Goal: Task Accomplishment & Management: Manage account settings

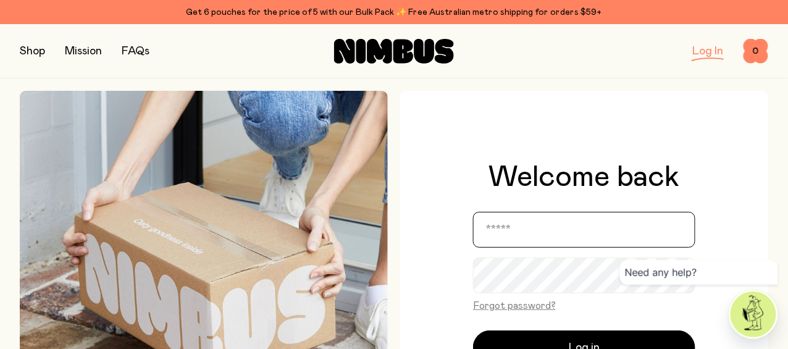
click at [625, 162] on div "Welcome back Forgot password? Log in Don’t have an account? Sign up" at bounding box center [584, 274] width 222 height 224
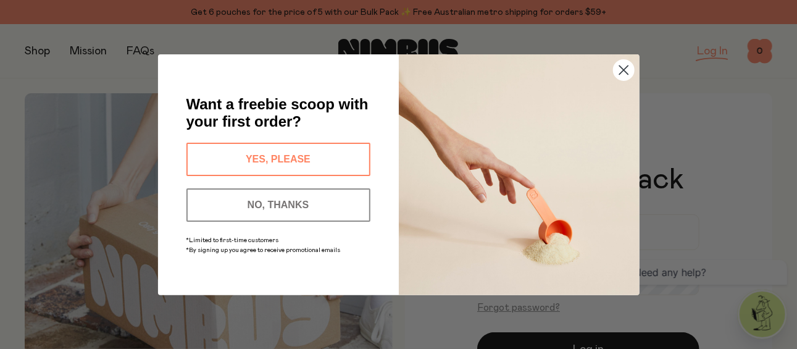
click at [340, 201] on button "NO, THANKS" at bounding box center [278, 204] width 184 height 33
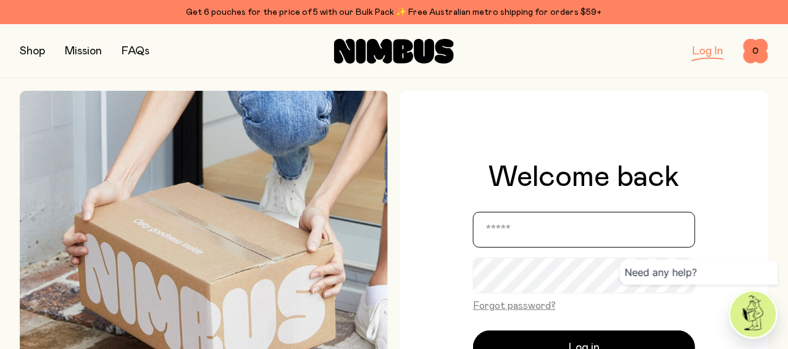
click at [550, 227] on input "email" at bounding box center [584, 230] width 222 height 36
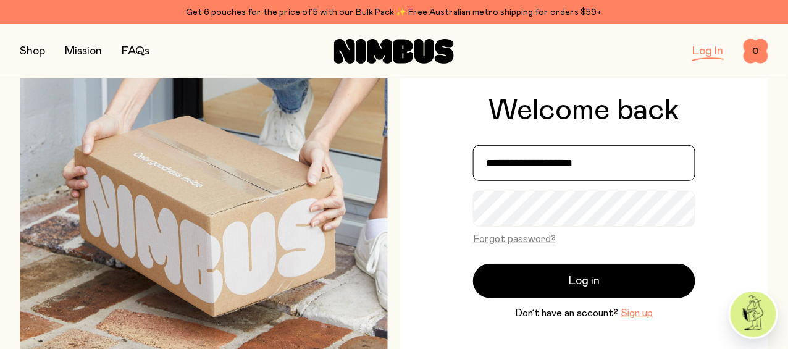
scroll to position [123, 0]
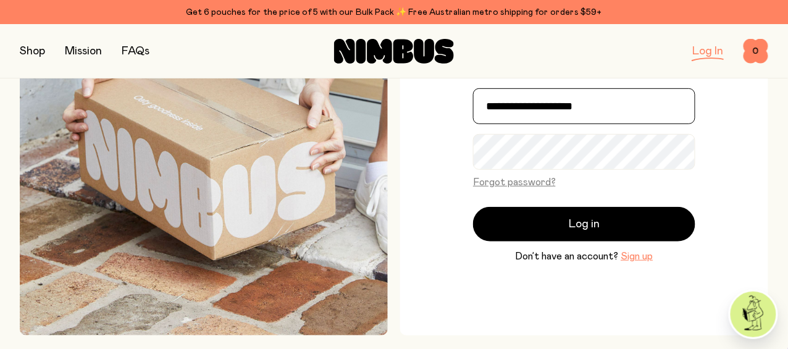
type input "**********"
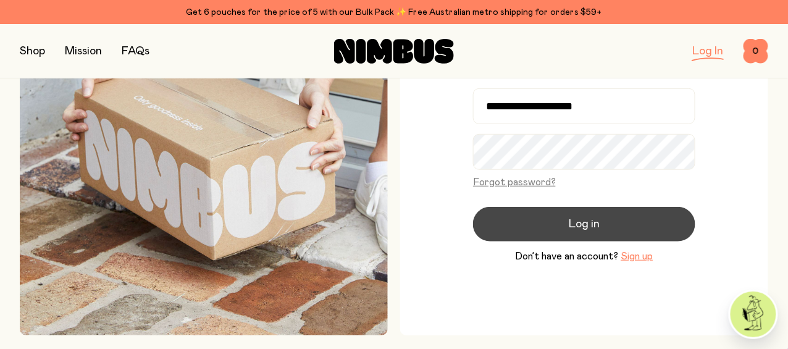
click at [581, 220] on span "Log in" at bounding box center [584, 223] width 31 height 17
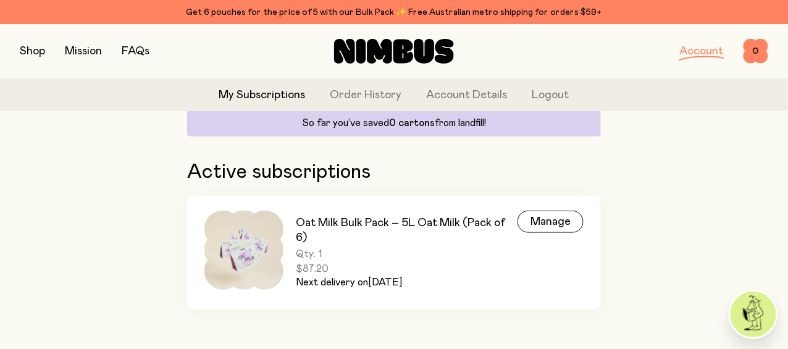
scroll to position [139, 0]
click at [686, 51] on link "Account" at bounding box center [702, 51] width 44 height 11
click at [361, 94] on link "Order History" at bounding box center [366, 95] width 72 height 17
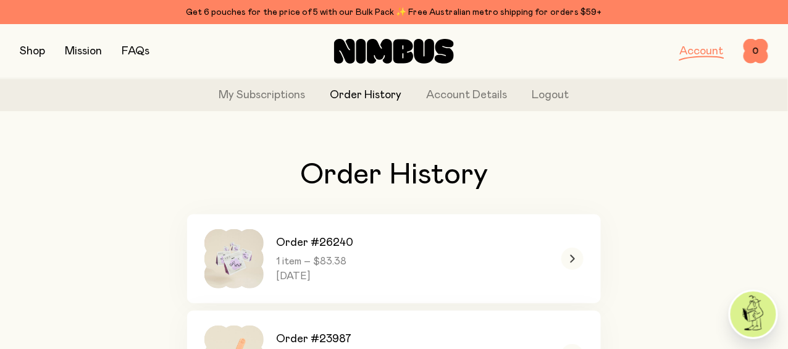
scroll to position [62, 0]
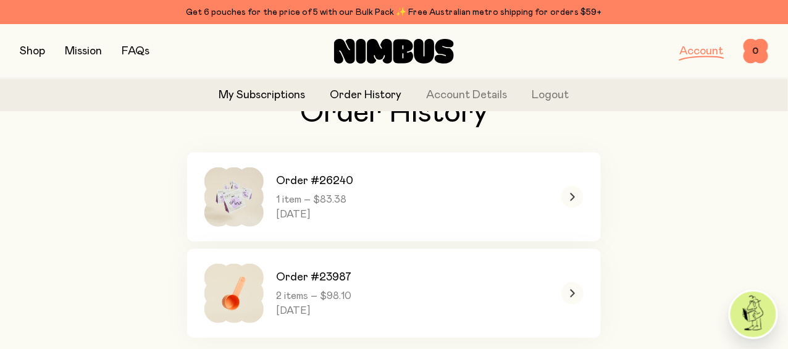
click at [248, 93] on link "My Subscriptions" at bounding box center [262, 95] width 86 height 17
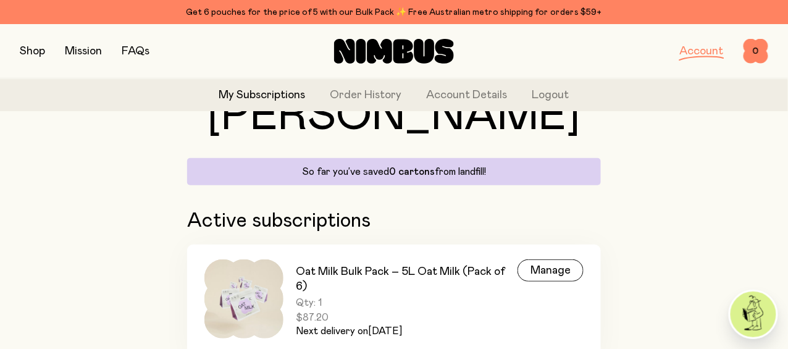
scroll to position [139, 0]
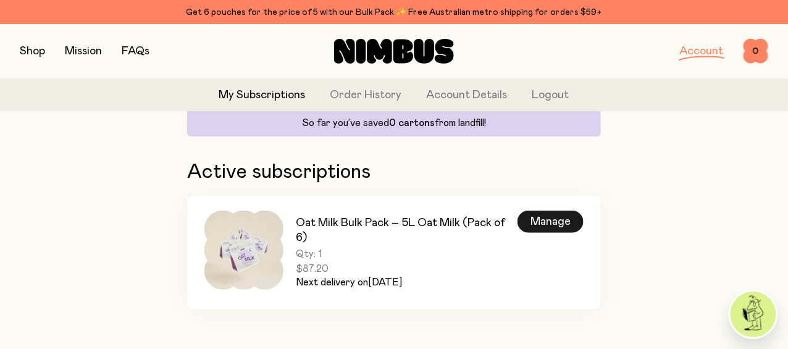
click at [559, 211] on div "Manage" at bounding box center [550, 222] width 66 height 22
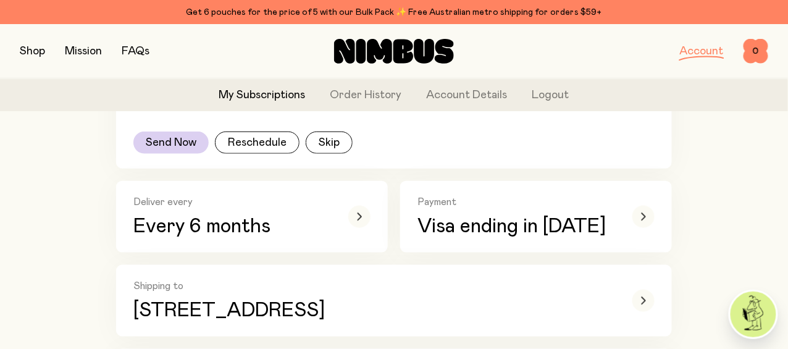
scroll to position [309, 0]
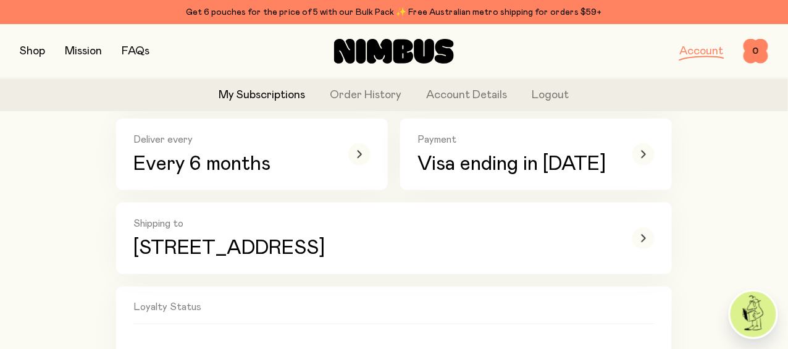
click at [165, 91] on button "Send Now" at bounding box center [170, 80] width 75 height 22
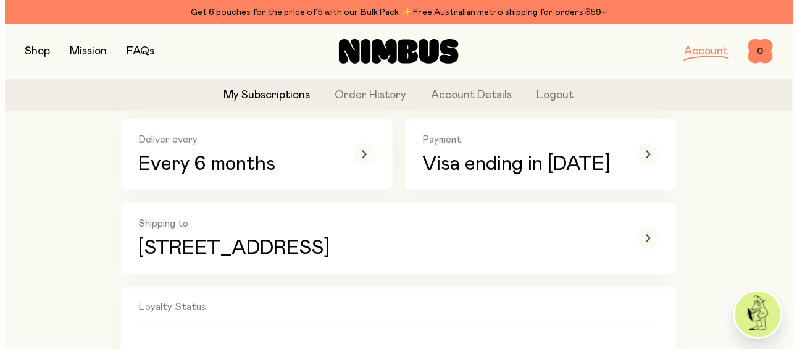
scroll to position [0, 0]
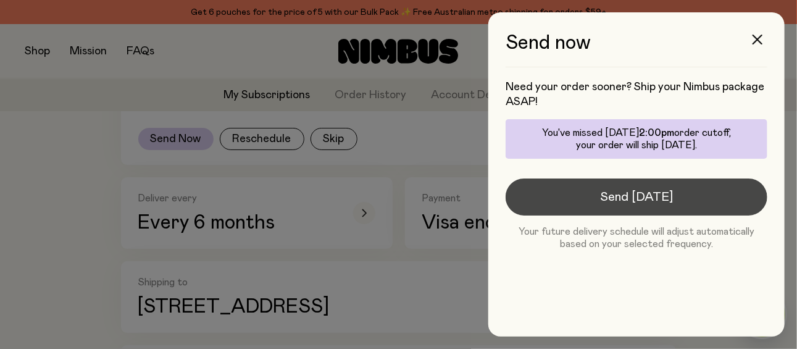
click at [706, 193] on button "Send [DATE]" at bounding box center [637, 196] width 262 height 37
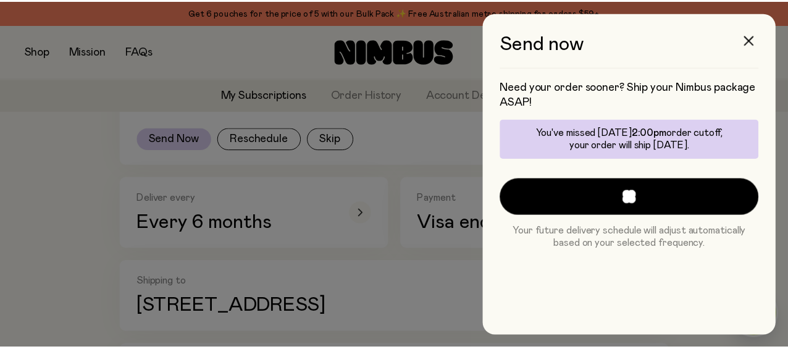
scroll to position [309, 0]
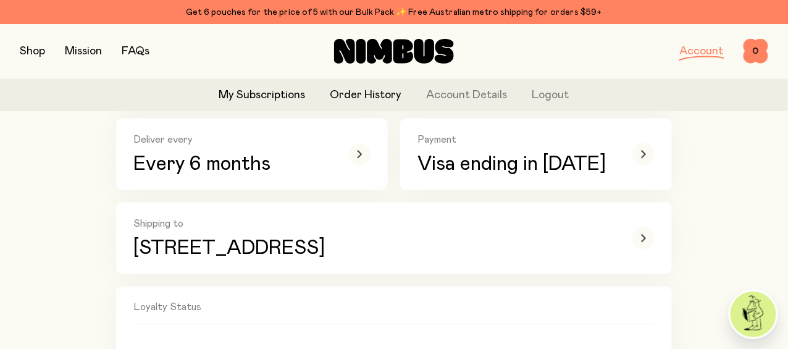
click at [372, 99] on link "Order History" at bounding box center [366, 95] width 72 height 17
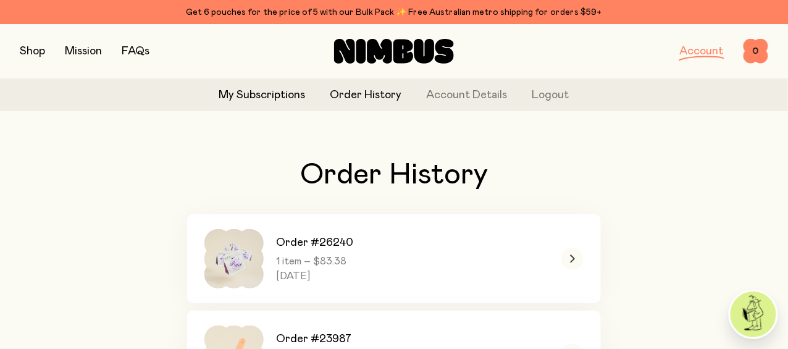
click at [241, 96] on link "My Subscriptions" at bounding box center [262, 95] width 86 height 17
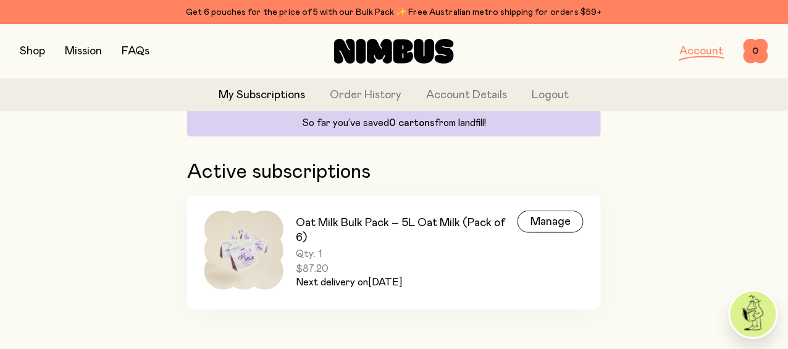
scroll to position [139, 0]
click at [545, 214] on div "Manage" at bounding box center [550, 222] width 66 height 22
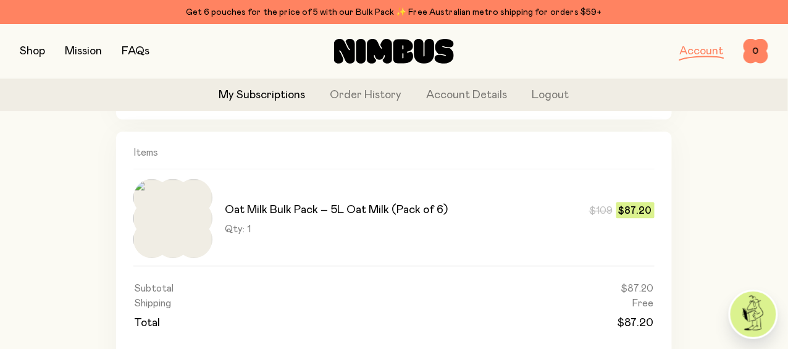
scroll to position [741, 0]
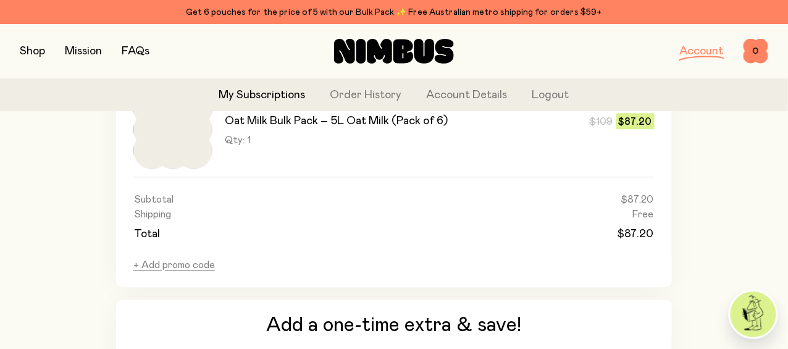
click at [756, 317] on img at bounding box center [753, 314] width 46 height 46
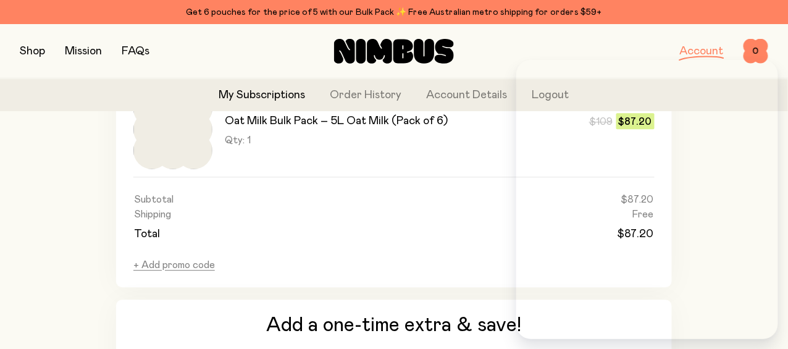
click at [432, 177] on div "Oat Milk Bulk Pack – 5L Oat Milk (Pack of 6) $109 $87.20 Qty: 1 $109 $87.20" at bounding box center [393, 133] width 521 height 86
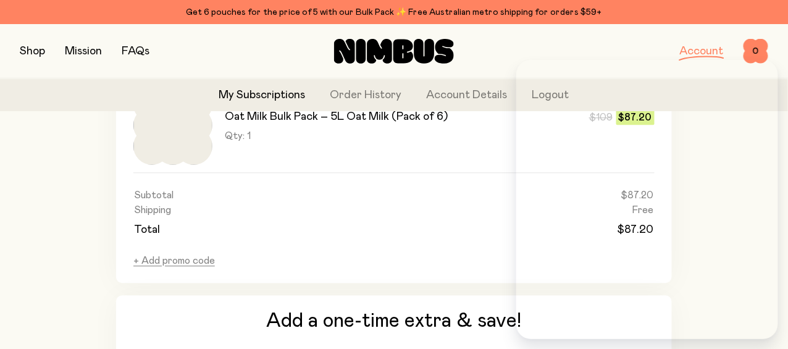
scroll to position [987, 0]
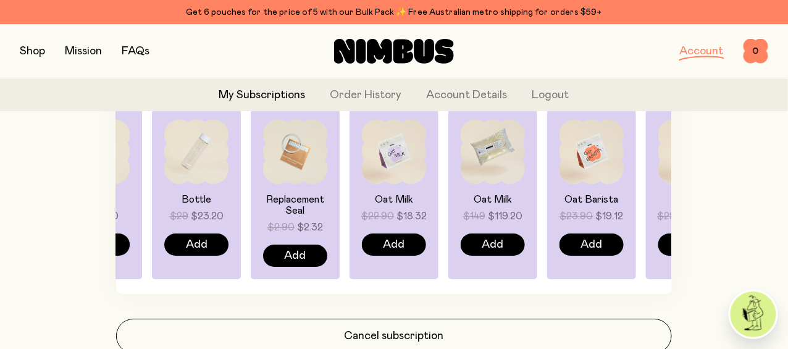
click at [243, 92] on link "My Subscriptions" at bounding box center [262, 95] width 86 height 17
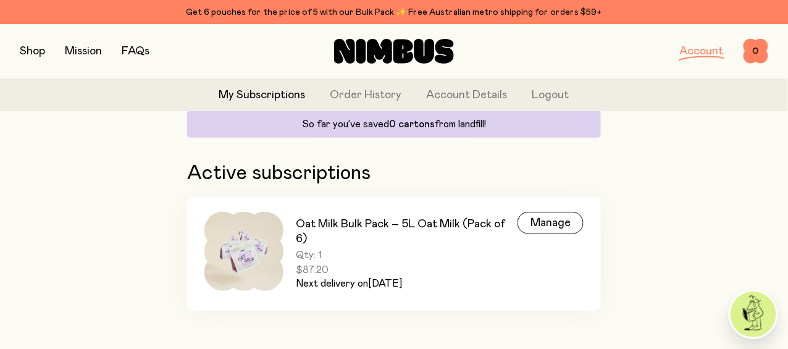
scroll to position [139, 0]
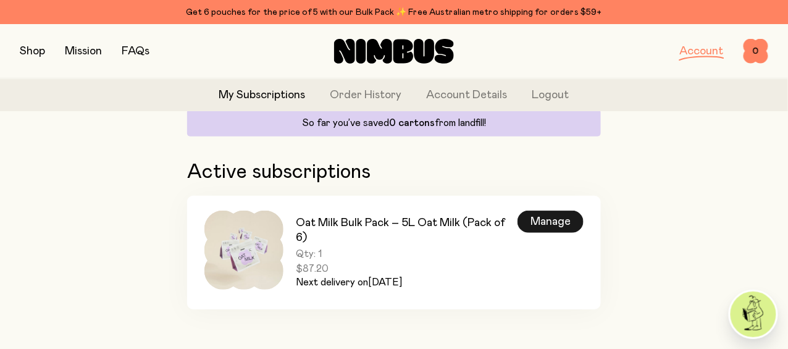
click at [553, 211] on div "Manage" at bounding box center [550, 222] width 66 height 22
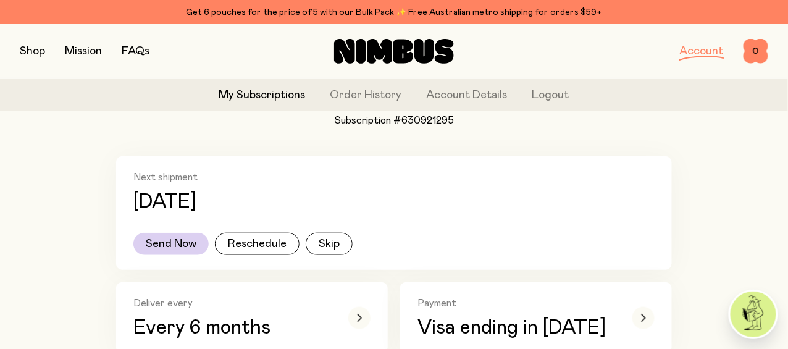
scroll to position [246, 0]
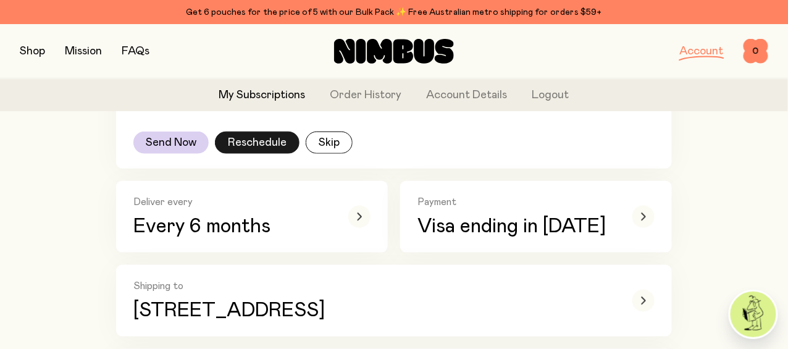
click at [254, 154] on button "Reschedule" at bounding box center [257, 143] width 85 height 22
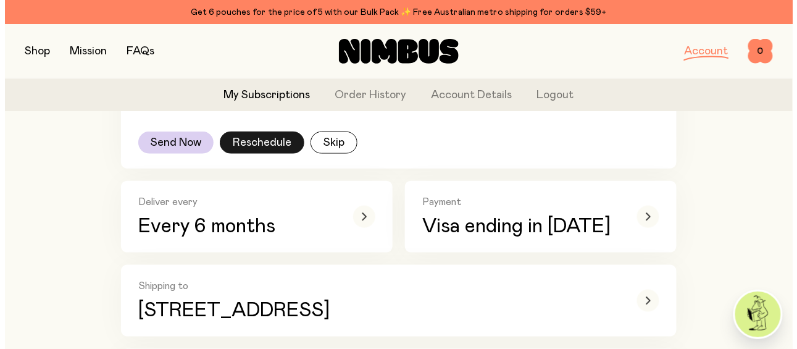
scroll to position [0, 0]
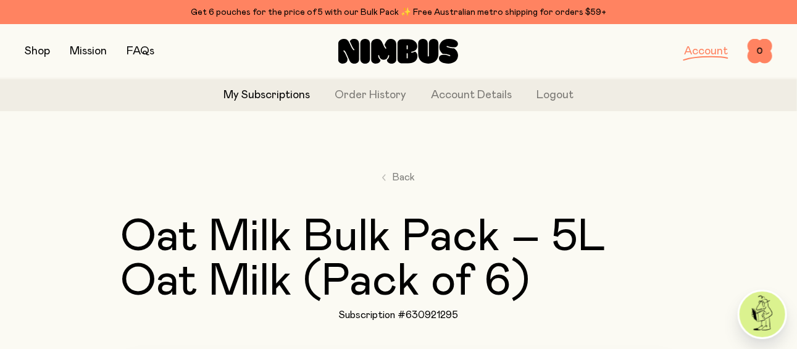
select select "*"
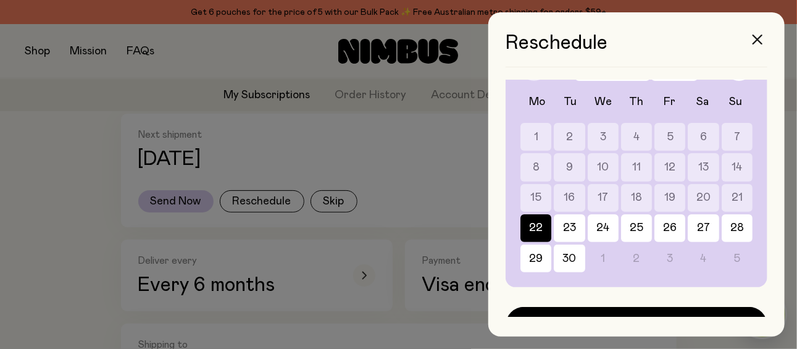
scroll to position [111, 0]
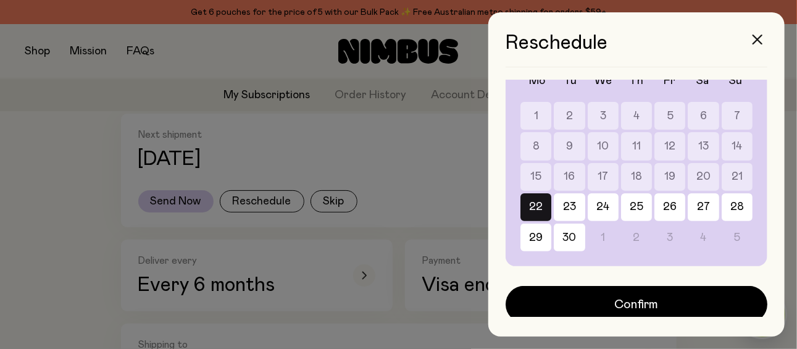
click at [538, 199] on button "22" at bounding box center [535, 207] width 31 height 28
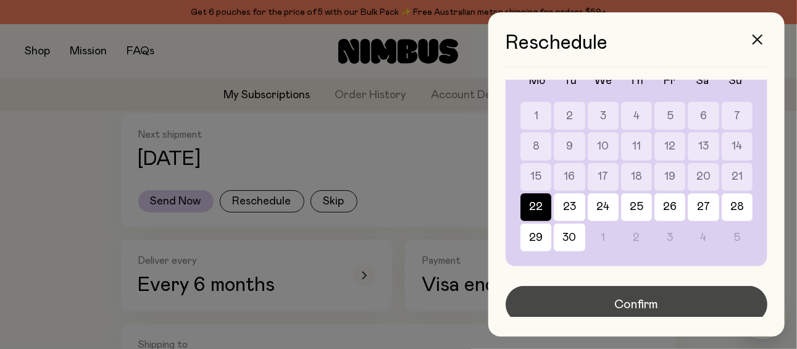
click at [683, 300] on button "Confirm" at bounding box center [637, 304] width 262 height 37
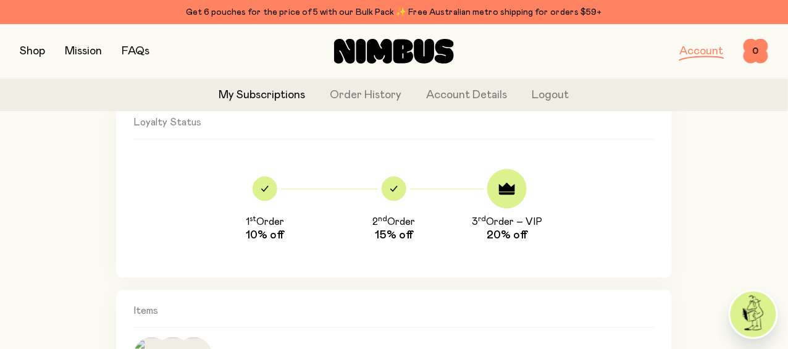
scroll to position [246, 0]
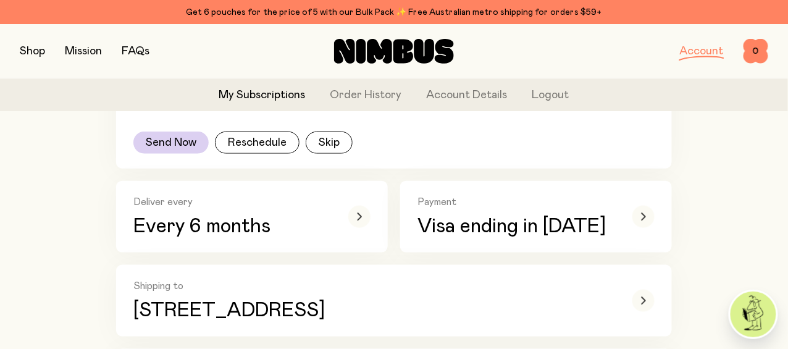
click at [688, 50] on link "Account" at bounding box center [702, 51] width 44 height 11
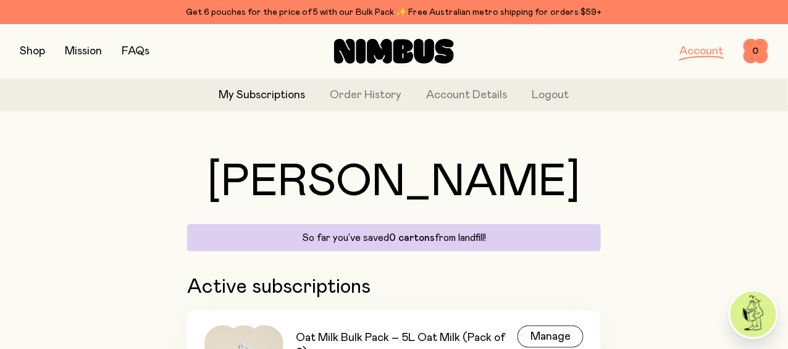
click at [688, 54] on link "Account" at bounding box center [702, 51] width 44 height 11
click at [548, 94] on button "Logout" at bounding box center [550, 95] width 37 height 17
